Goal: Obtain resource: Obtain resource

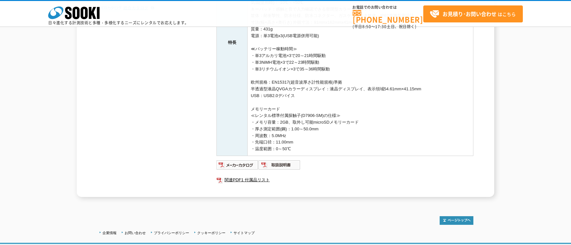
scroll to position [231, 0]
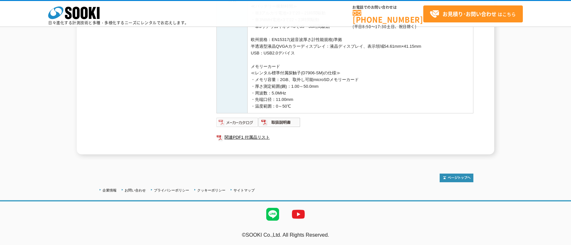
click at [243, 122] on img at bounding box center [237, 122] width 42 height 10
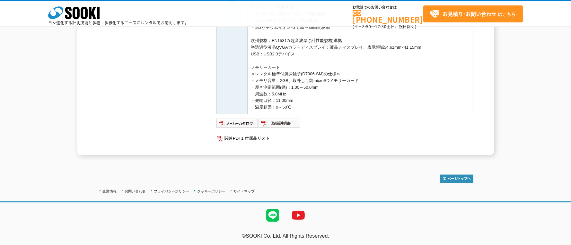
scroll to position [231, 0]
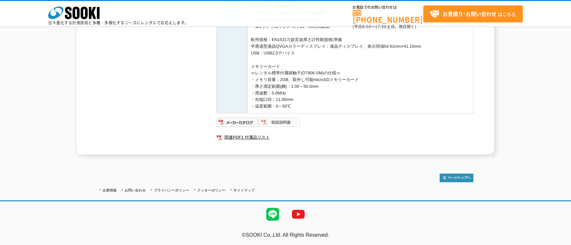
click at [292, 126] on img at bounding box center [279, 122] width 42 height 10
click at [239, 121] on img at bounding box center [237, 122] width 42 height 10
